Goal: Task Accomplishment & Management: Manage account settings

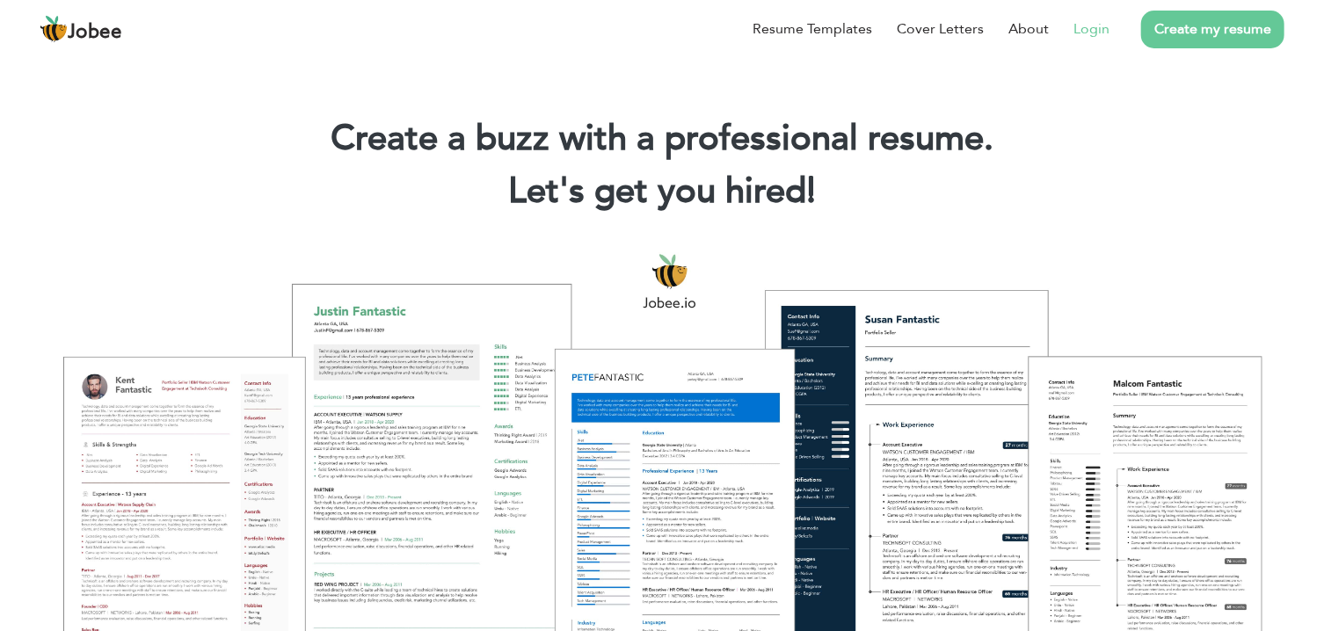
click at [1084, 30] on link "Login" at bounding box center [1092, 28] width 36 height 21
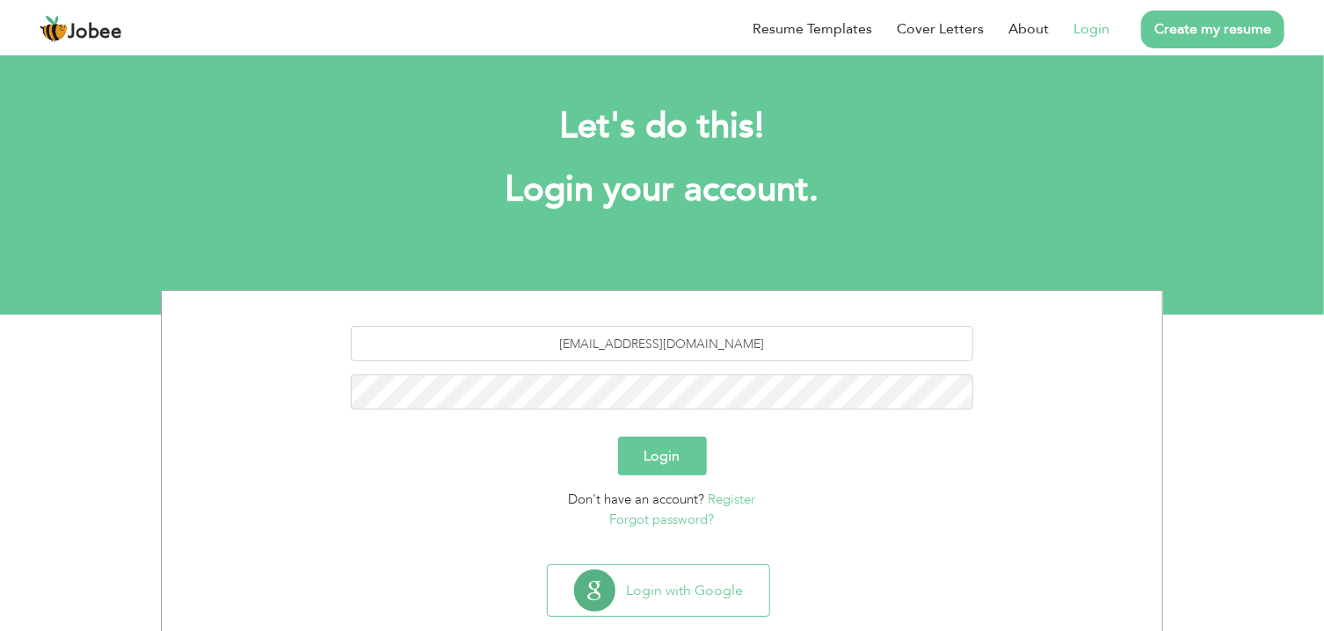
type input "[EMAIL_ADDRESS][DOMAIN_NAME]"
click at [898, 242] on div "Let's do this! Login your account." at bounding box center [662, 167] width 976 height 162
click at [655, 457] on button "Login" at bounding box center [662, 456] width 89 height 39
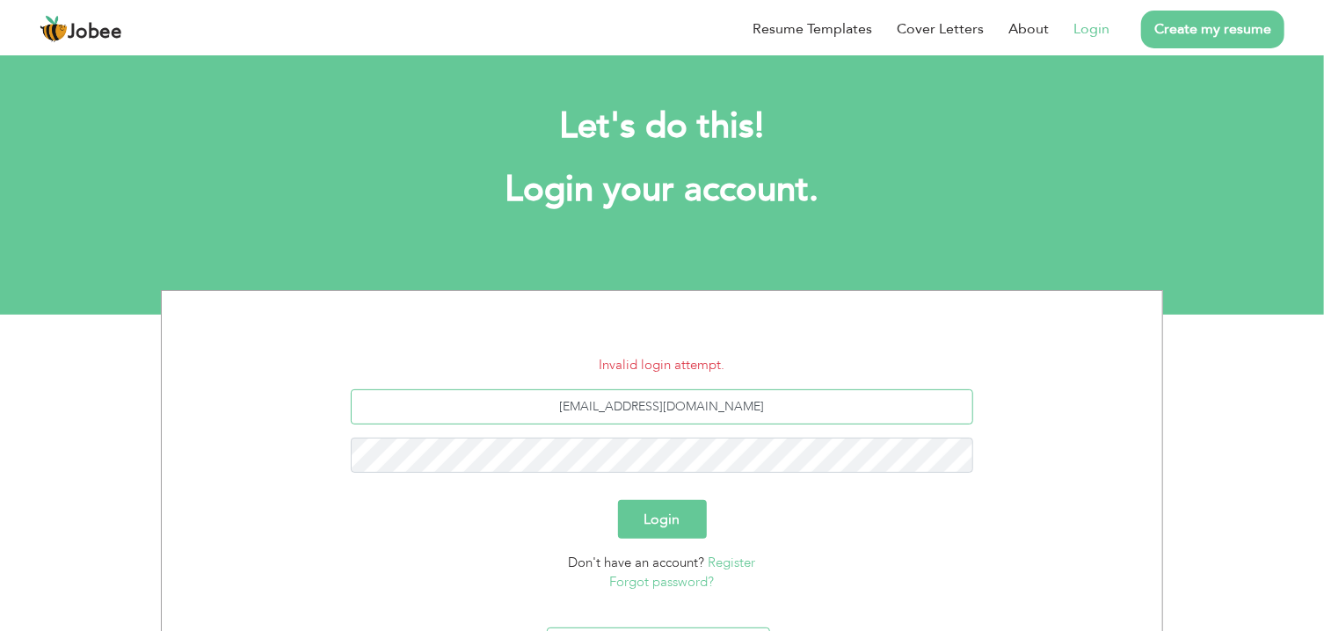
click at [642, 412] on input "[EMAIL_ADDRESS][DOMAIN_NAME]" at bounding box center [663, 407] width 624 height 35
type input "[EMAIL_ADDRESS][DOMAIN_NAME]"
click at [883, 560] on div "Don't have an account? Register Forgot password?" at bounding box center [662, 573] width 974 height 40
click at [659, 542] on form "Invalid login attempt. [EMAIL_ADDRESS][DOMAIN_NAME] Login Don't have an account…" at bounding box center [662, 473] width 974 height 237
click at [661, 525] on button "Login" at bounding box center [662, 519] width 89 height 39
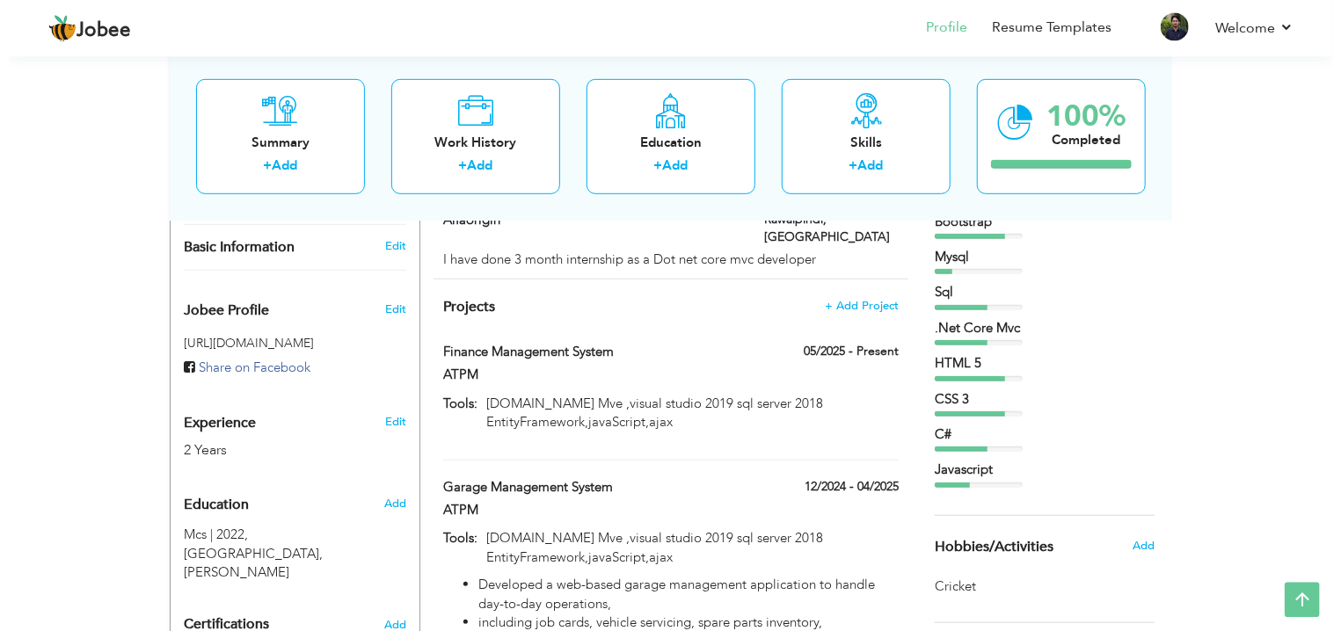
scroll to position [501, 0]
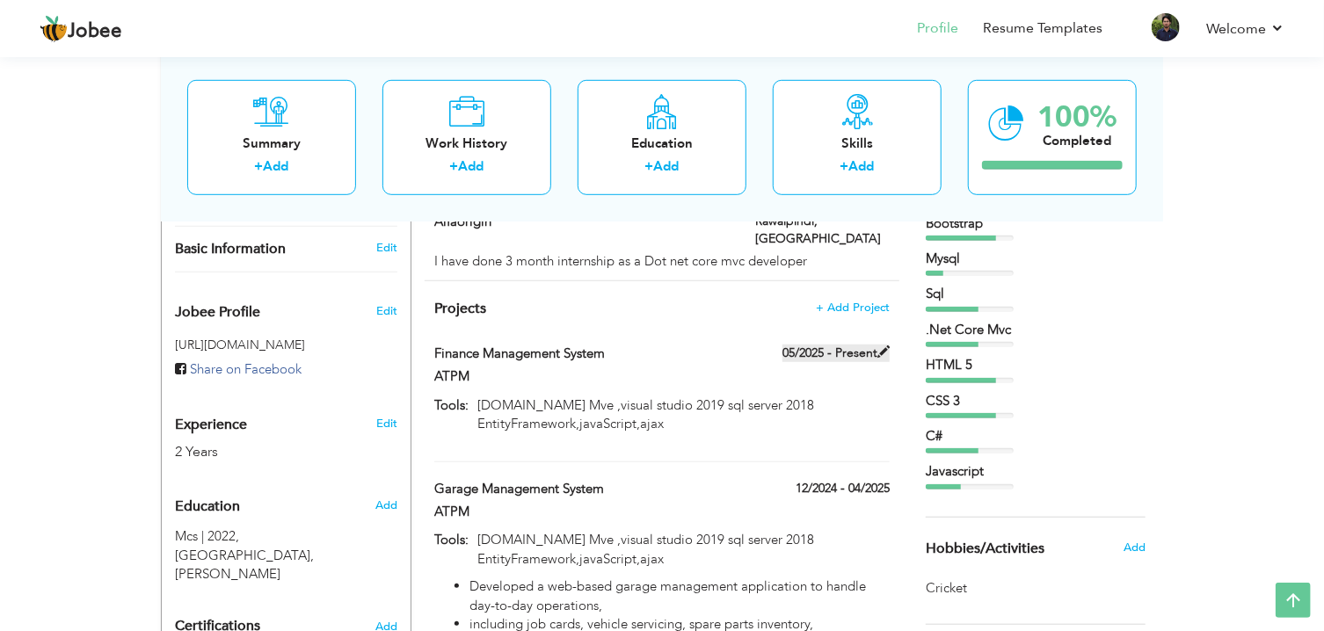
click at [814, 345] on label "05/2025 - Present" at bounding box center [836, 354] width 107 height 18
type input "Finance Management System"
type input "ATPM"
type input "05/2025"
type input "asp.net Mve ,visual studio 2019 sql server 2018 EntityFramework,javaScript,ajax"
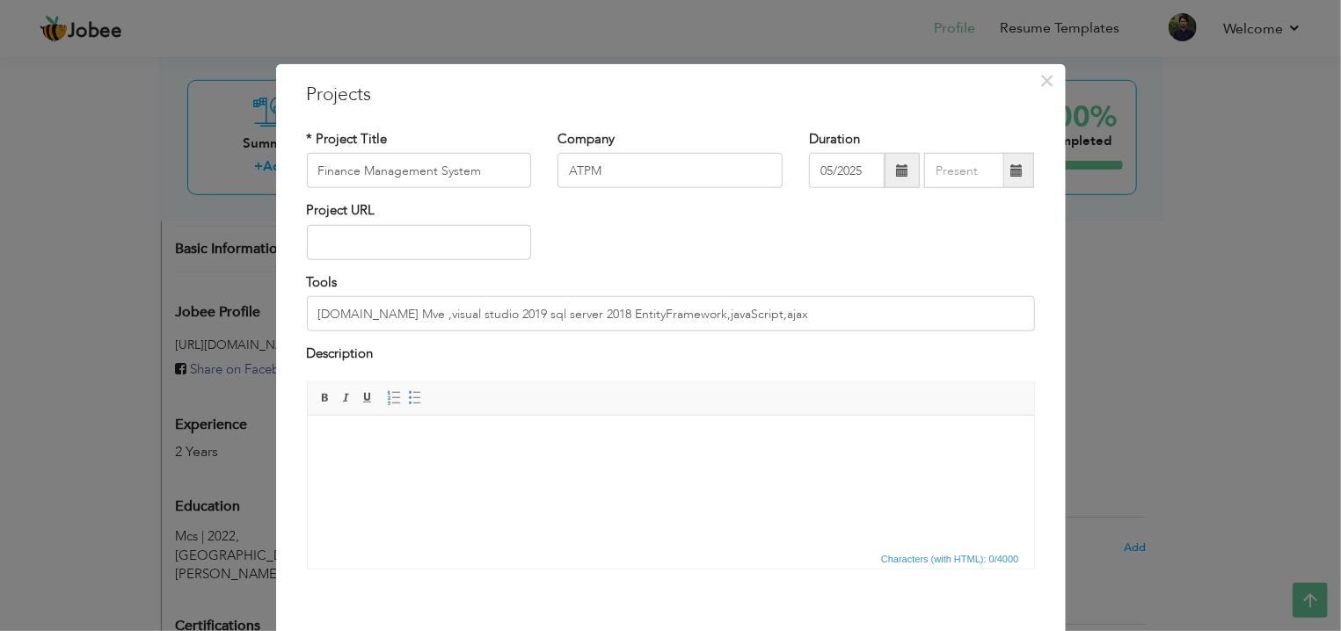
scroll to position [0, 0]
drag, startPoint x: 776, startPoint y: 321, endPoint x: 247, endPoint y: 298, distance: 529.1
click at [307, 298] on input "asp.net Mve ,visual studio 2019 sql server 2018 EntityFramework,javaScript,ajax" at bounding box center [671, 313] width 728 height 35
click at [285, 84] on div "× Projects * Project Title Finance Management System Company ATPM Duration 05/2…" at bounding box center [671, 388] width 790 height 648
drag, startPoint x: 275, startPoint y: 77, endPoint x: 508, endPoint y: 266, distance: 300.7
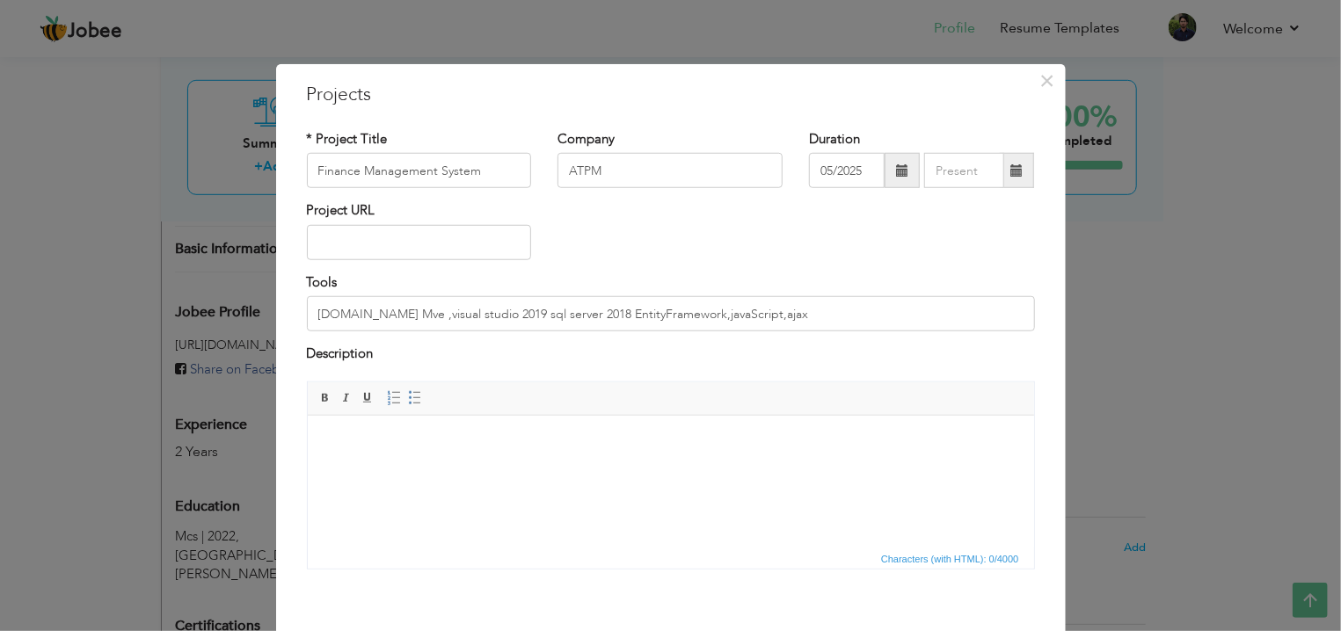
click at [508, 266] on div "× Projects * Project Title Finance Management System Company ATPM Duration 05/2…" at bounding box center [671, 388] width 790 height 648
drag, startPoint x: 768, startPoint y: 323, endPoint x: 166, endPoint y: 303, distance: 601.9
click at [307, 303] on input "asp.net Mve ,visual studio 2019 sql server 2018 EntityFramework,javaScript,ajax" at bounding box center [671, 313] width 728 height 35
